Goal: Task Accomplishment & Management: Use online tool/utility

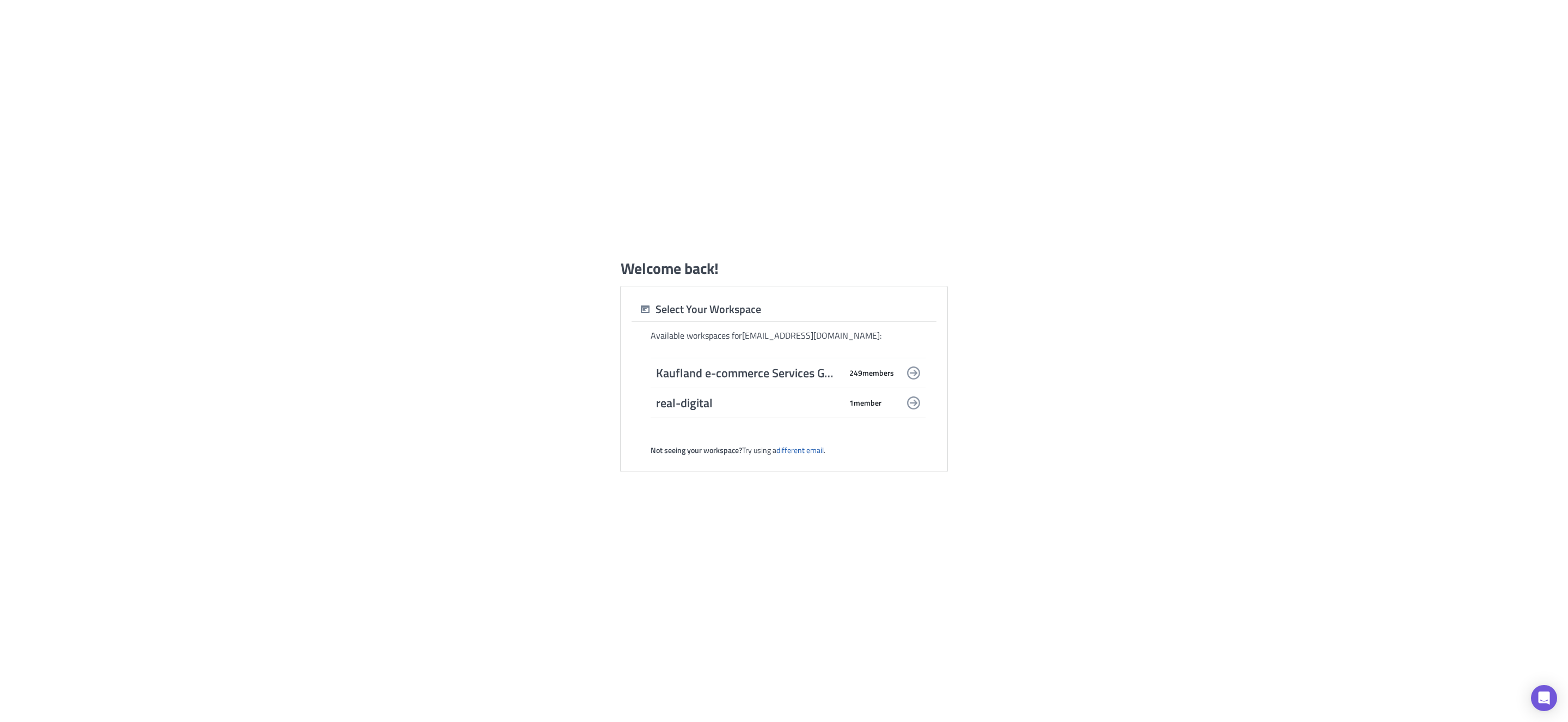
click at [909, 373] on icon at bounding box center [914, 373] width 13 height 13
